Goal: Task Accomplishment & Management: Use online tool/utility

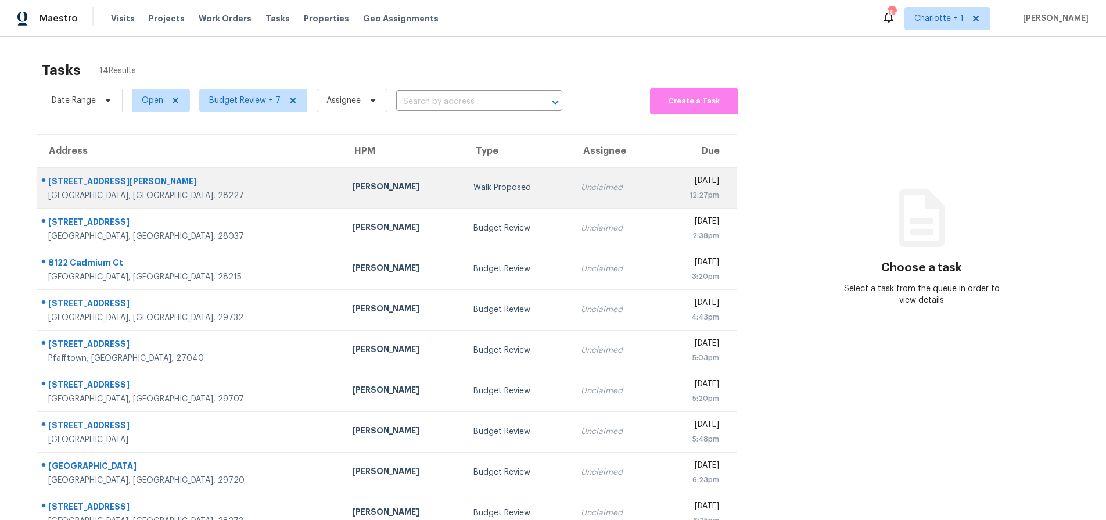
click at [473, 188] on div "Walk Proposed" at bounding box center [517, 188] width 89 height 12
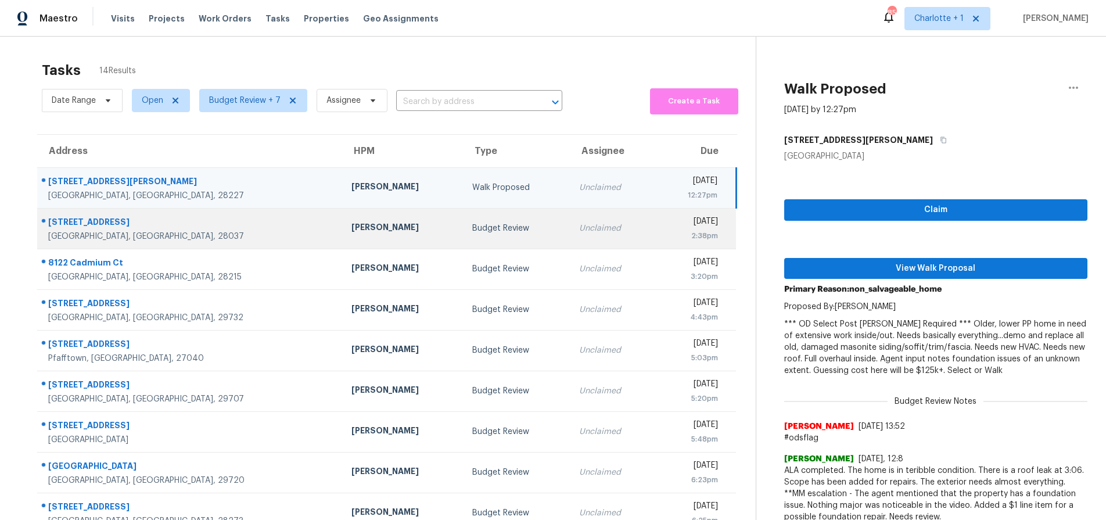
click at [463, 220] on td "Budget Review" at bounding box center [516, 228] width 107 height 41
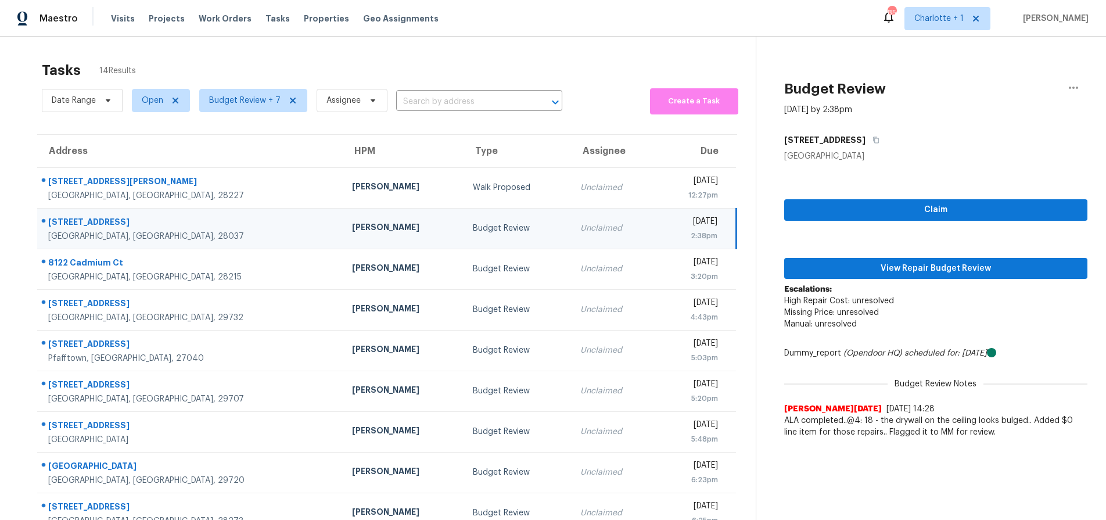
click at [878, 48] on div "Budget Review [DATE] by 2:38pm [STREET_ADDRESS] Claim View Repair Budget Review…" at bounding box center [921, 240] width 331 height 407
click at [184, 211] on td "[STREET_ADDRESS]" at bounding box center [190, 228] width 306 height 41
click at [881, 269] on span "View Repair Budget Review" at bounding box center [935, 268] width 285 height 15
